Goal: Find specific page/section: Find specific page/section

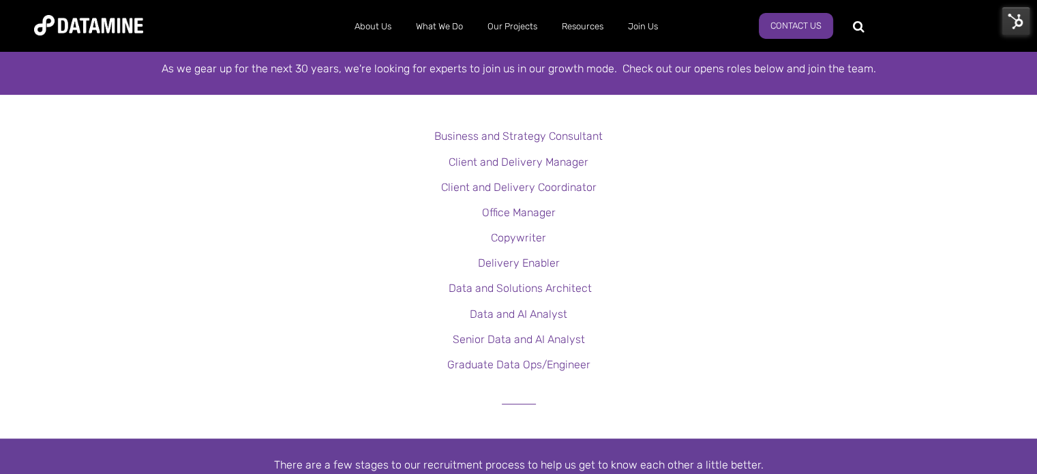
scroll to position [328, 0]
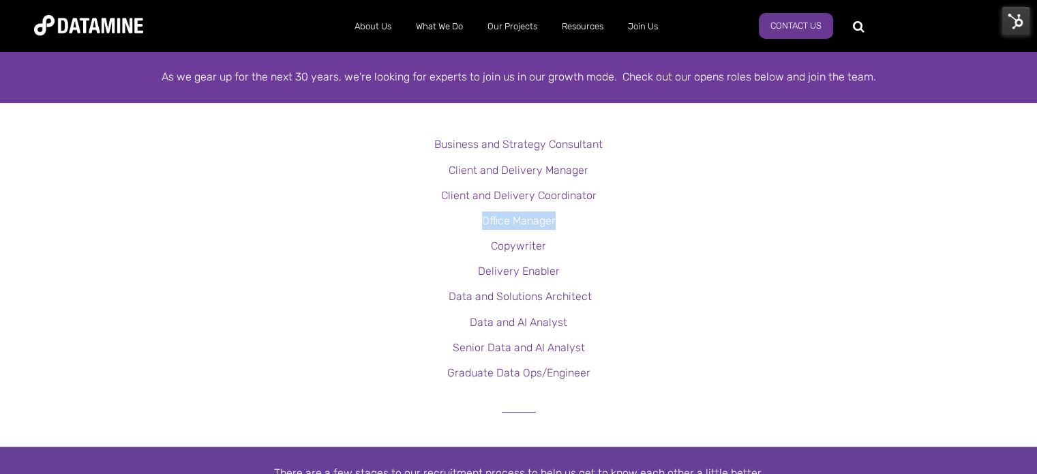
drag, startPoint x: 578, startPoint y: 220, endPoint x: 474, endPoint y: 212, distance: 104.6
click at [474, 212] on p "Office Manager" at bounding box center [518, 220] width 1037 height 18
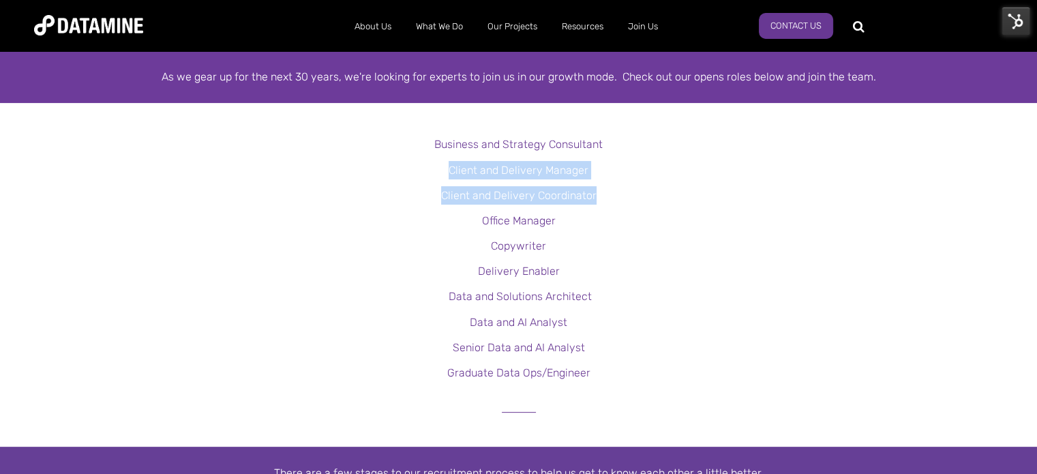
drag, startPoint x: 545, startPoint y: 194, endPoint x: 409, endPoint y: 157, distance: 141.0
click at [409, 157] on div "Business and Strategy Consultant Client and Delivery Manager Client and Deliver…" at bounding box center [518, 246] width 1037 height 272
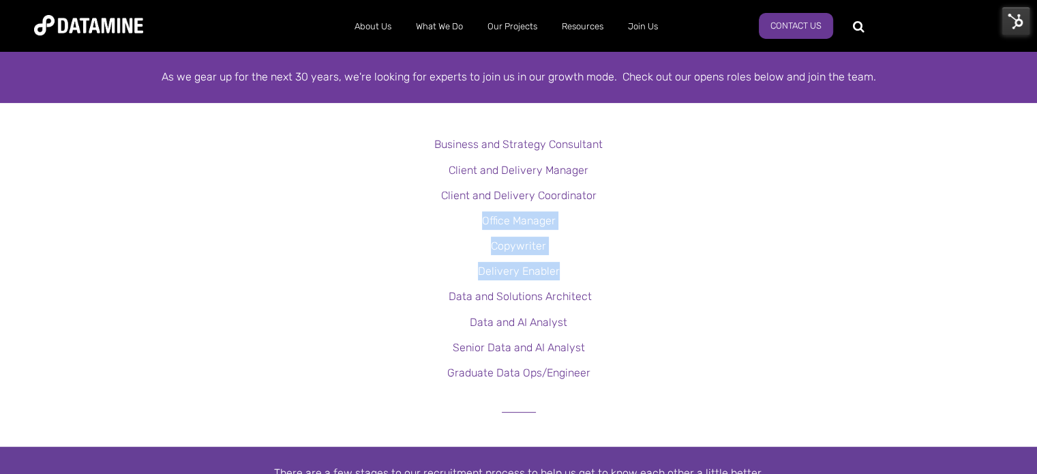
drag, startPoint x: 568, startPoint y: 260, endPoint x: 448, endPoint y: 215, distance: 129.0
click at [448, 215] on div "Business and Strategy Consultant Client and Delivery Manager Client and Deliver…" at bounding box center [518, 246] width 1037 height 272
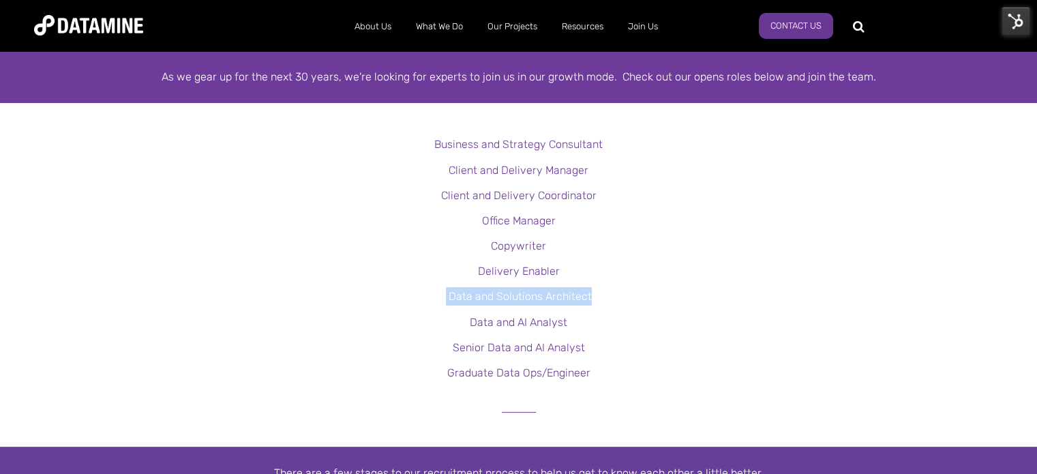
drag, startPoint x: 614, startPoint y: 302, endPoint x: 442, endPoint y: 283, distance: 173.5
click at [442, 283] on div "Business and Strategy Consultant Client and Delivery Manager Client and Deliver…" at bounding box center [518, 246] width 1037 height 272
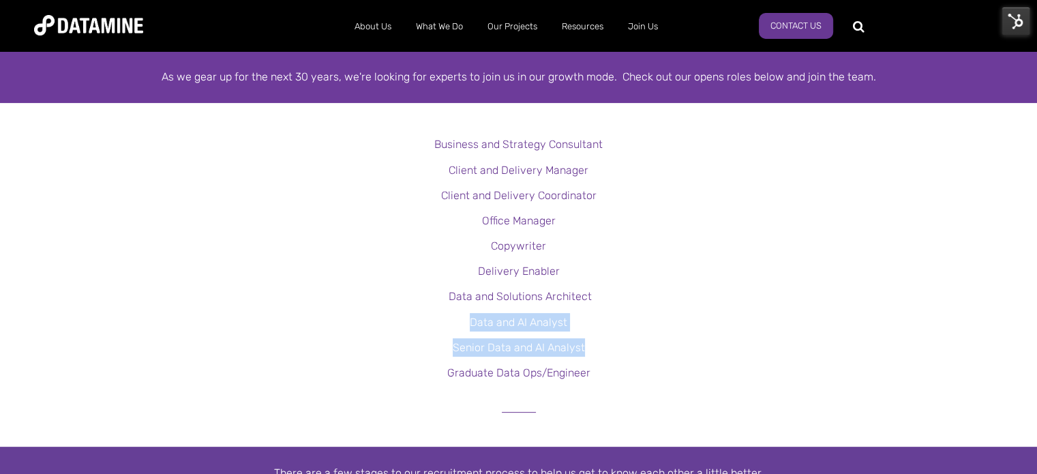
drag, startPoint x: 597, startPoint y: 337, endPoint x: 455, endPoint y: 319, distance: 143.6
click at [455, 319] on div "Data and AI Analyst Senior Data and AI Analyst Graduate Data Ops/Engineer" at bounding box center [518, 348] width 1037 height 70
click at [495, 320] on link "Data and AI Analyst" at bounding box center [518, 322] width 97 height 13
